Goal: Use online tool/utility: Utilize a website feature to perform a specific function

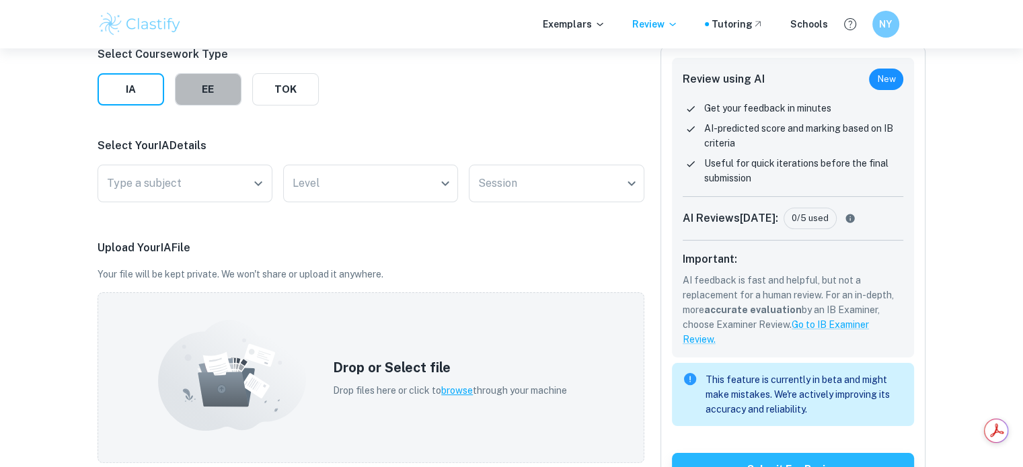
click at [195, 92] on button "EE" at bounding box center [208, 89] width 67 height 32
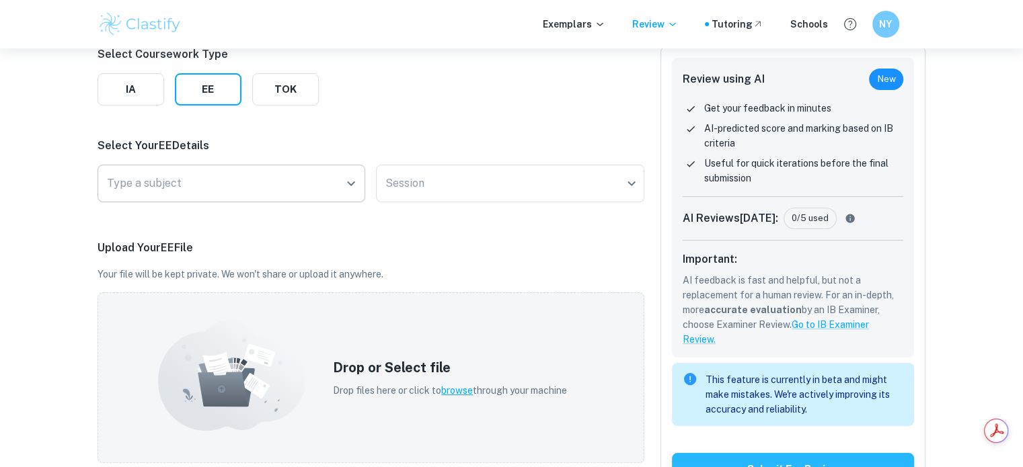
click at [229, 180] on input "Type a subject" at bounding box center [222, 184] width 236 height 26
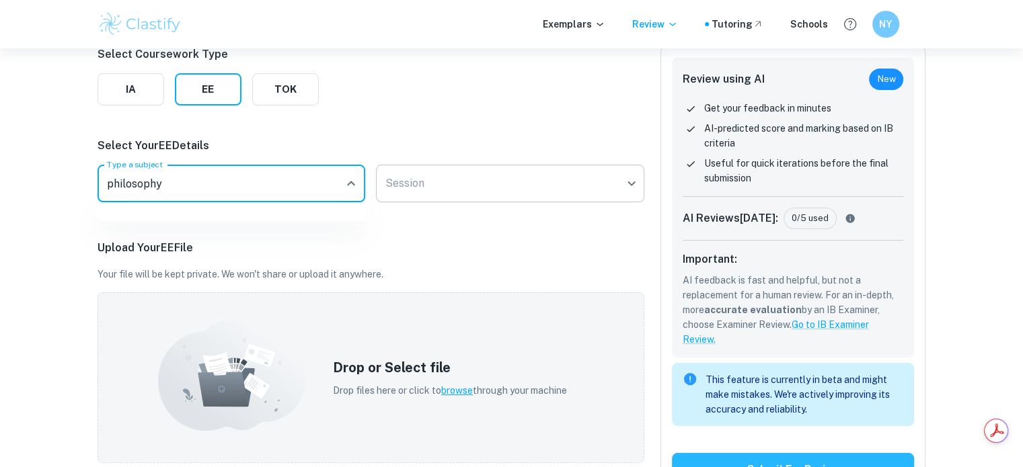
type input "philosophy"
click at [444, 191] on body "We value your privacy We use cookies to enhance your browsing experience, serve…" at bounding box center [511, 96] width 1023 height 467
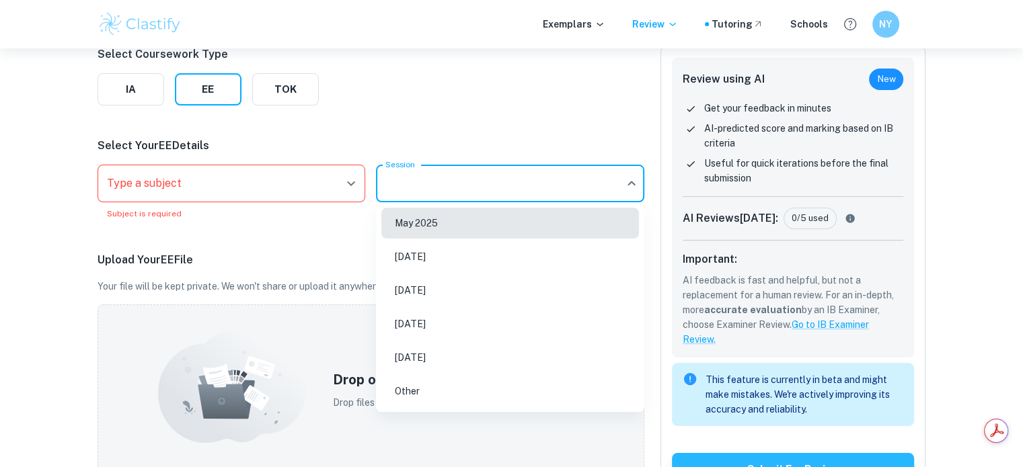
click at [275, 186] on div at bounding box center [511, 233] width 1023 height 467
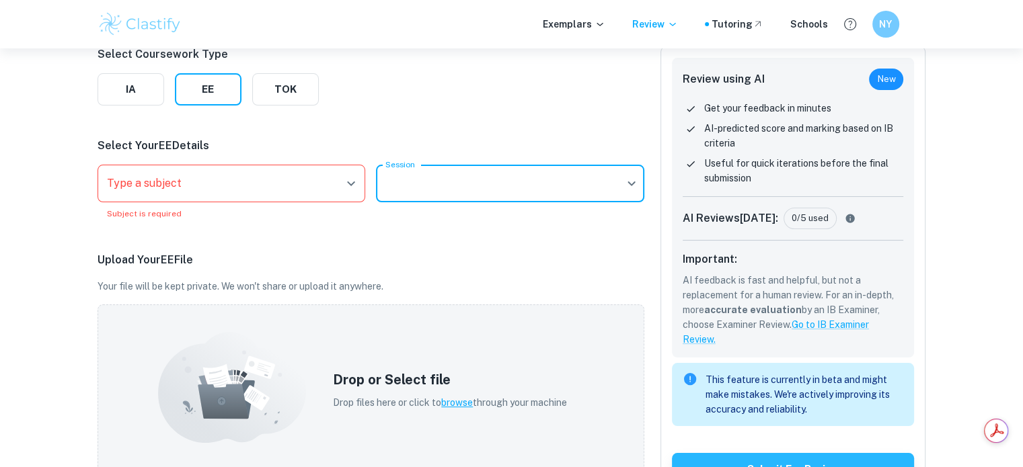
click at [274, 180] on input "Type a subject" at bounding box center [222, 184] width 236 height 26
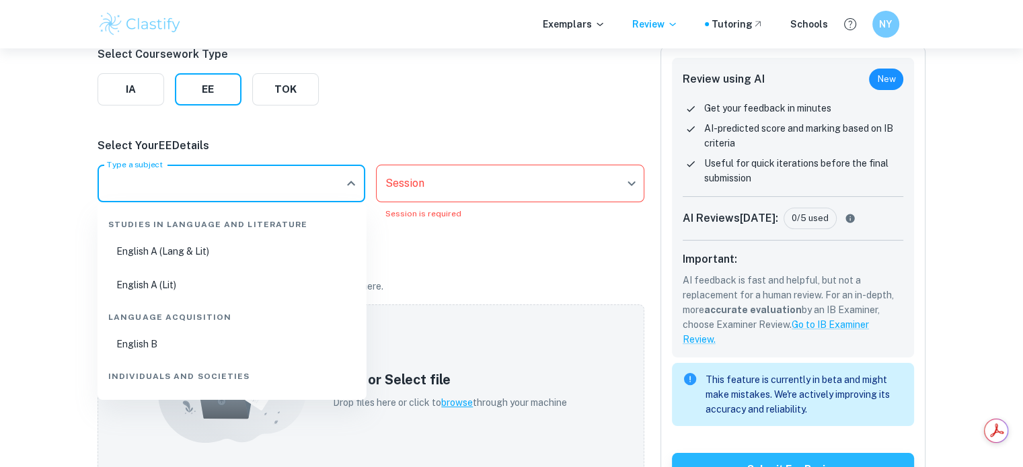
click at [38, 225] on div "Get Instant AI Feedback on Your IB Coursework The most detailed and accurate AI…" at bounding box center [511, 431] width 1023 height 1136
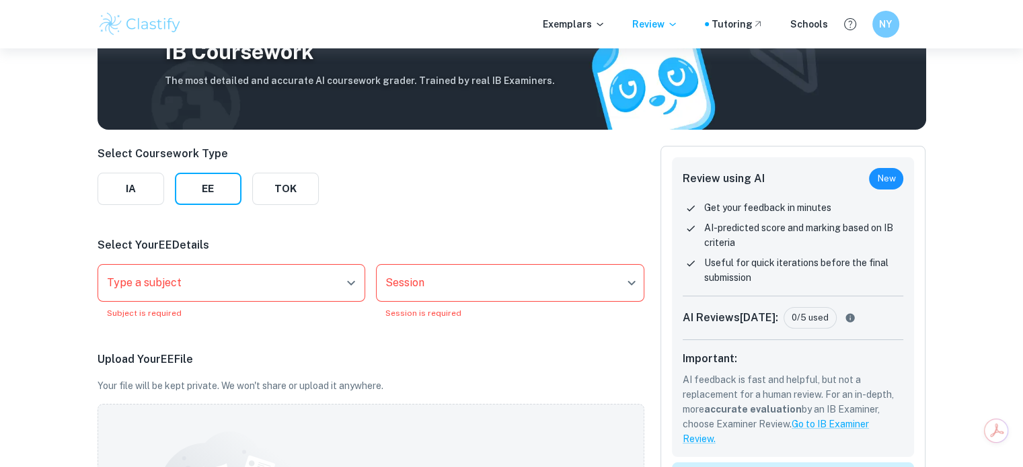
scroll to position [83, 0]
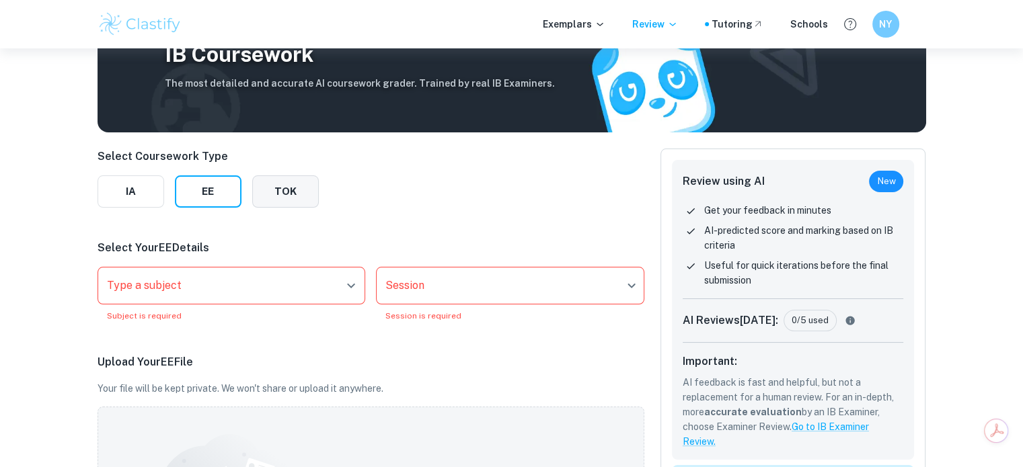
click at [287, 192] on button "TOK" at bounding box center [285, 192] width 67 height 32
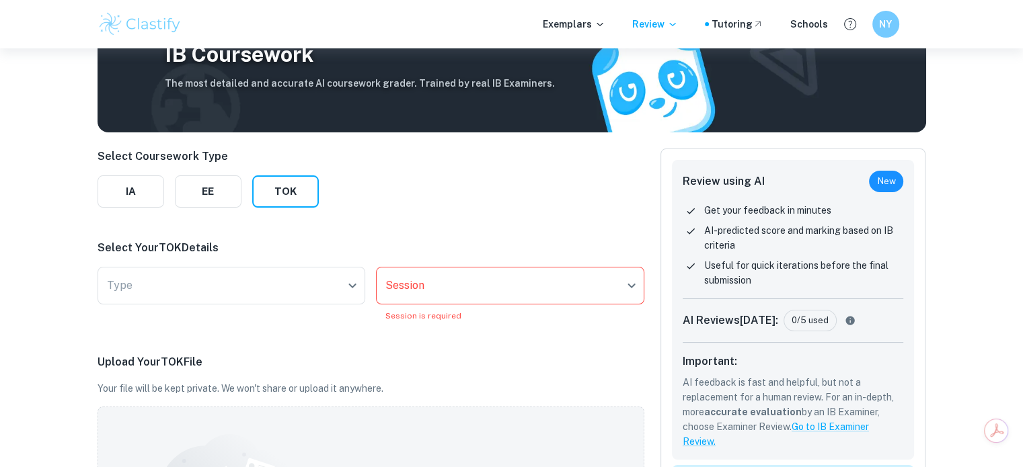
click at [272, 314] on div "Type ​ Type" at bounding box center [232, 294] width 268 height 55
click at [283, 266] on div "Select Your TOK Details Type ​ Type Session ​ Session Session is required" at bounding box center [371, 281] width 547 height 82
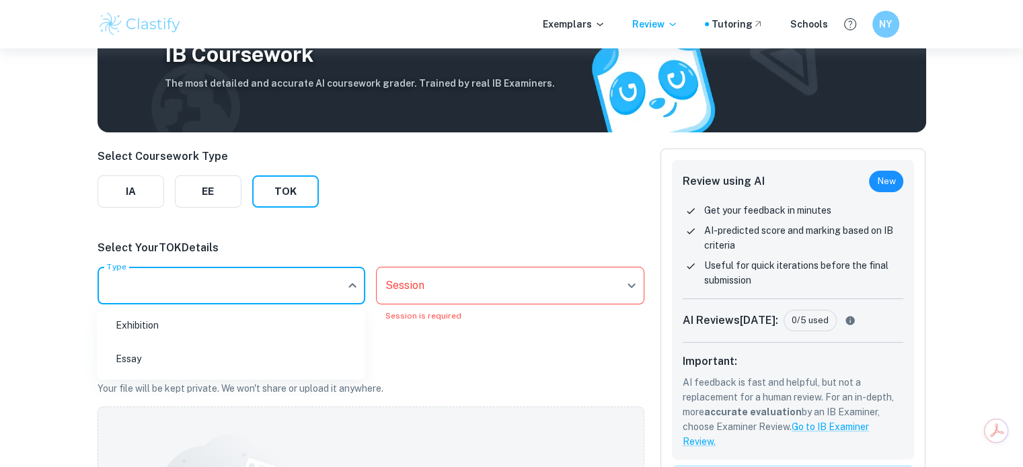
click at [280, 271] on body "We value your privacy We use cookies to enhance your browsing experience, serve…" at bounding box center [511, 199] width 1023 height 467
click at [174, 340] on li "Exhibition" at bounding box center [231, 325] width 258 height 31
type input "Exhibition"
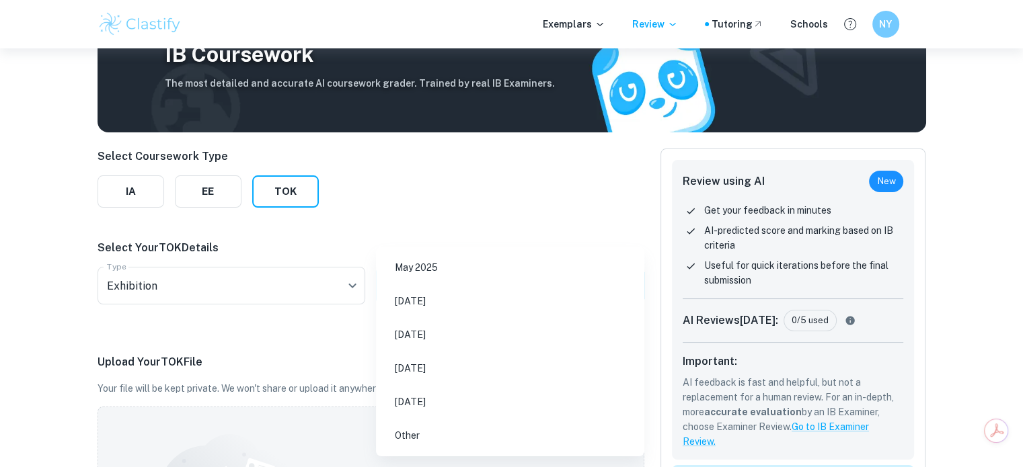
click at [436, 293] on body "We value your privacy We use cookies to enhance your browsing experience, serve…" at bounding box center [511, 199] width 1023 height 467
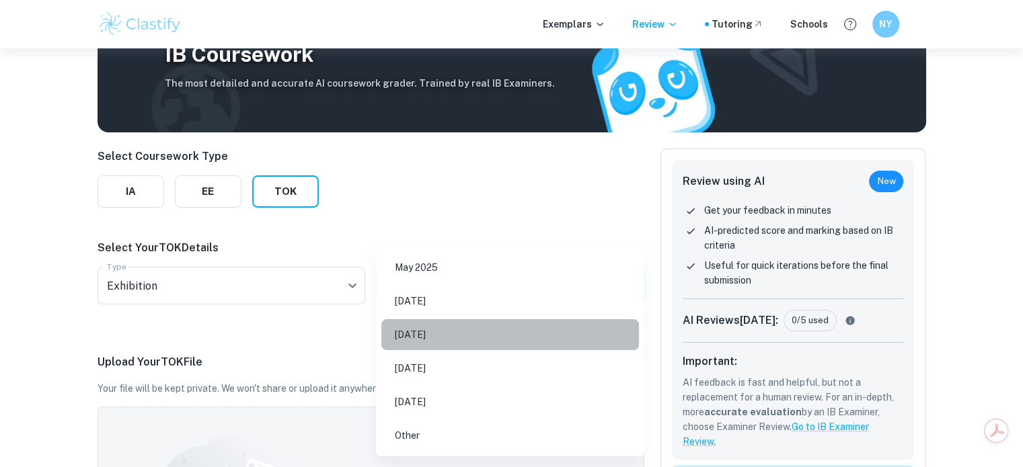
click at [431, 345] on li "[DATE]" at bounding box center [510, 334] width 258 height 31
type input "M26"
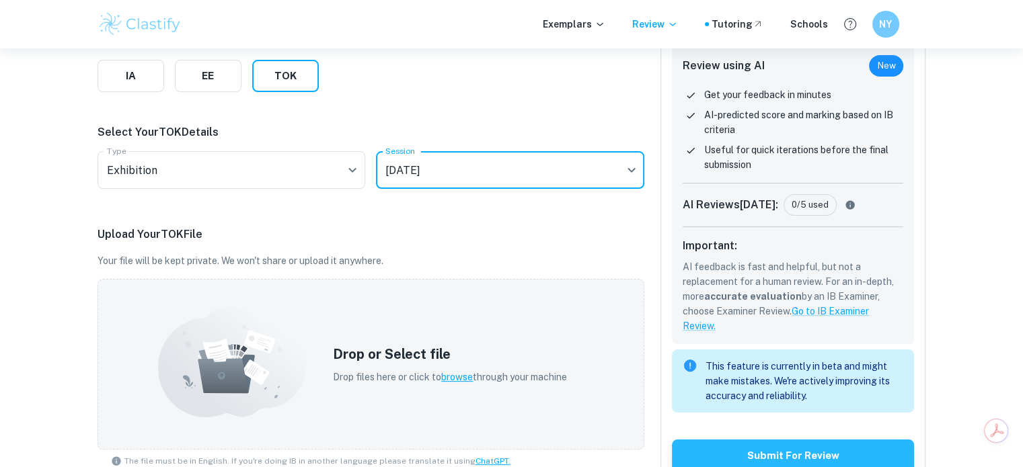
scroll to position [199, 0]
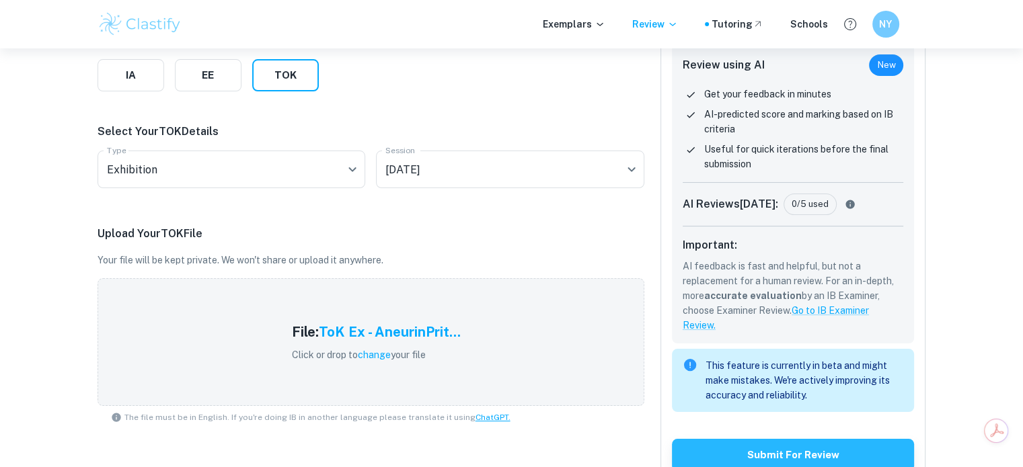
click at [428, 247] on div "Upload Your TOK File Your file will be kept private. We won't share or upload i…" at bounding box center [371, 327] width 547 height 203
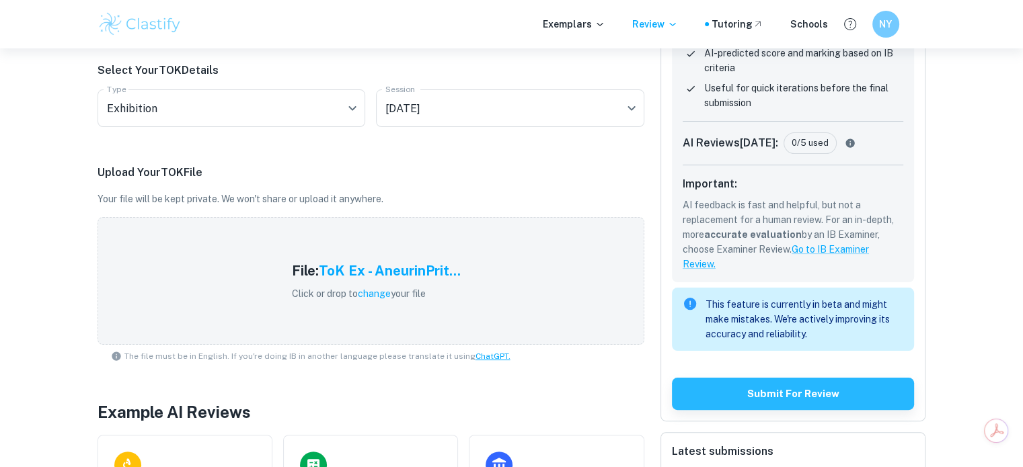
scroll to position [261, 0]
click at [761, 373] on div "Review using AI New Get your feedback in minutes AI-predicted score and marking…" at bounding box center [793, 195] width 266 height 451
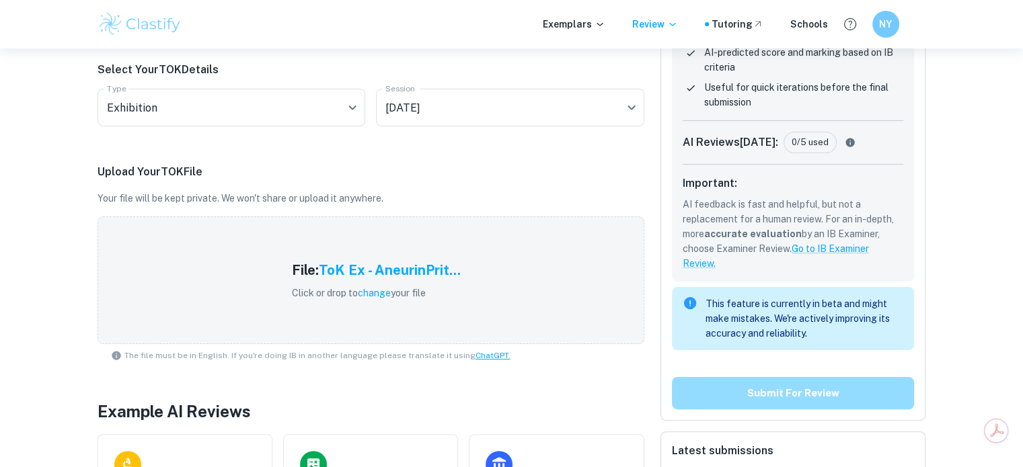
click at [753, 404] on button "Submit for review" at bounding box center [793, 393] width 243 height 32
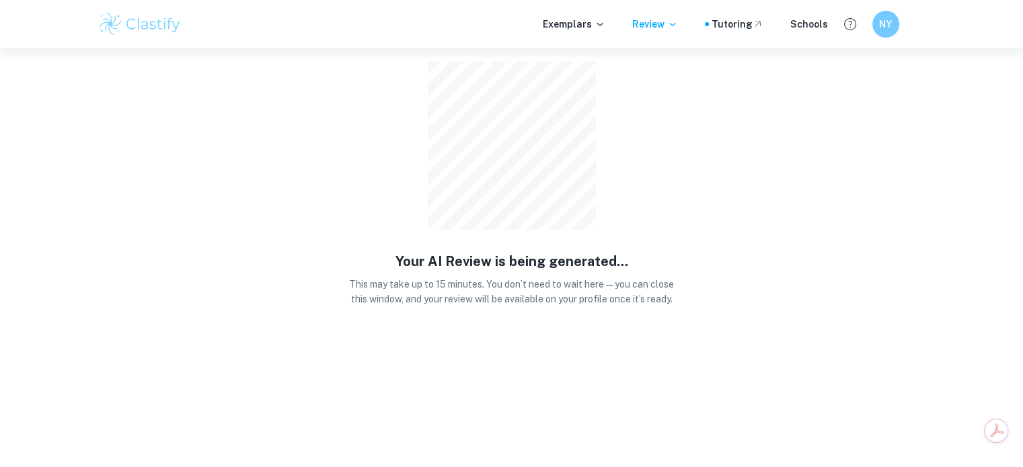
scroll to position [0, 0]
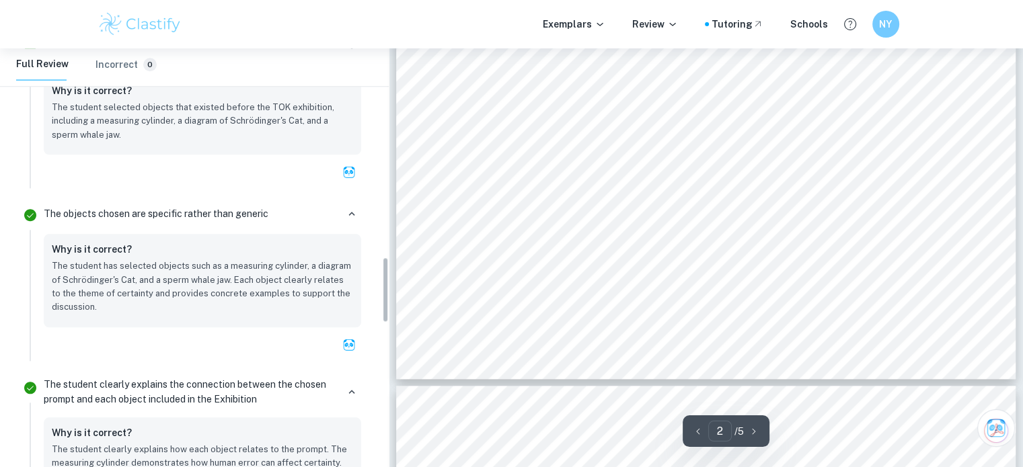
scroll to position [1337, 0]
click at [261, 273] on p "The student has selected objects such as a measuring cylinder, a diagram of Sch…" at bounding box center [202, 286] width 301 height 55
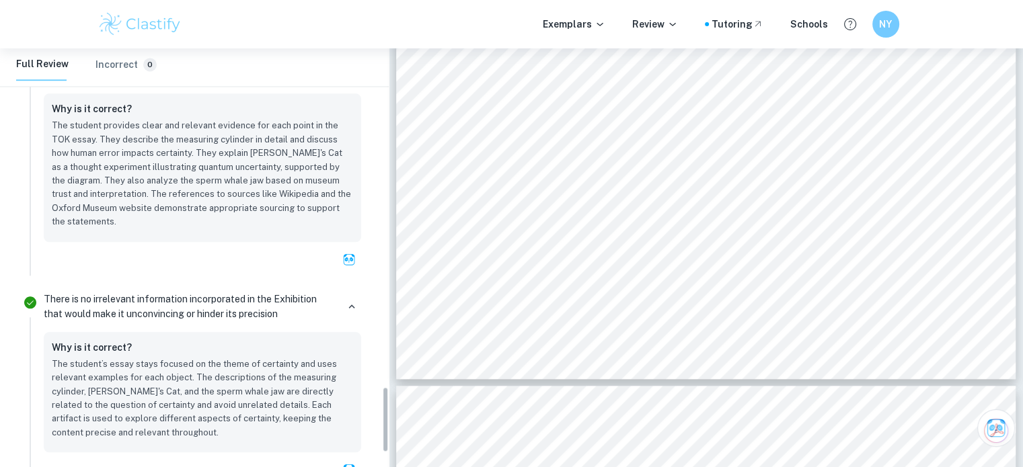
scroll to position [2079, 0]
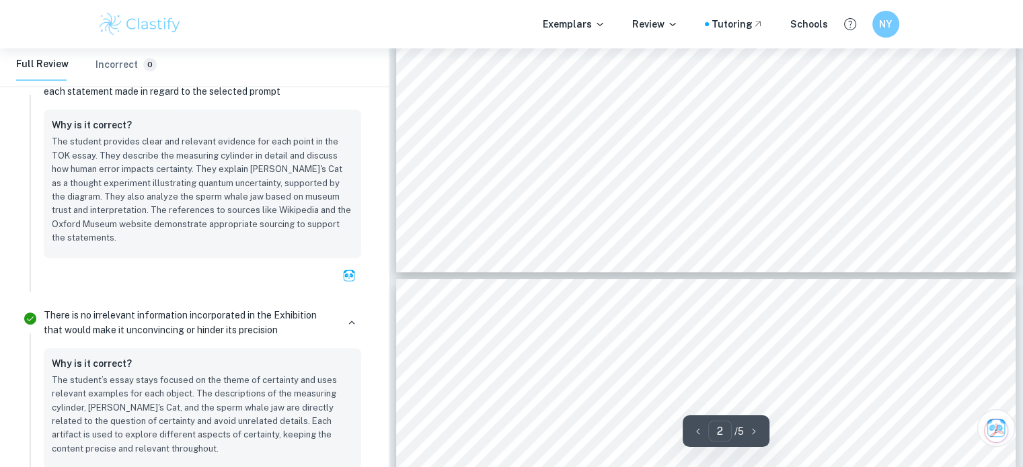
type input "1"
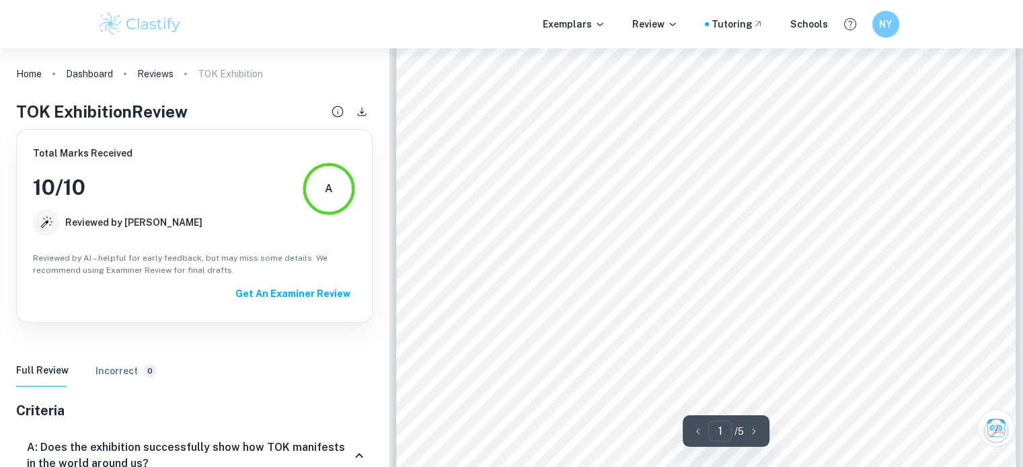
scroll to position [0, 0]
